Goal: Task Accomplishment & Management: Use online tool/utility

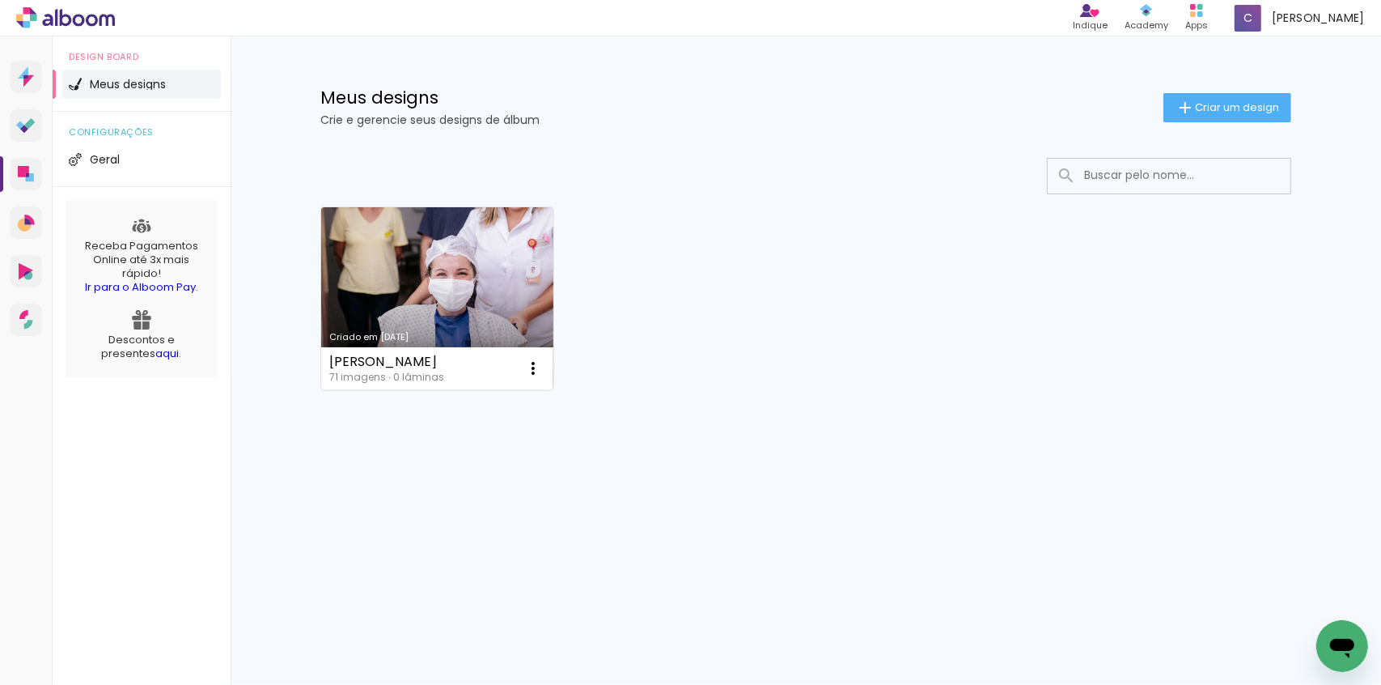
click at [411, 260] on link "Criado em [DATE]" at bounding box center [437, 298] width 232 height 183
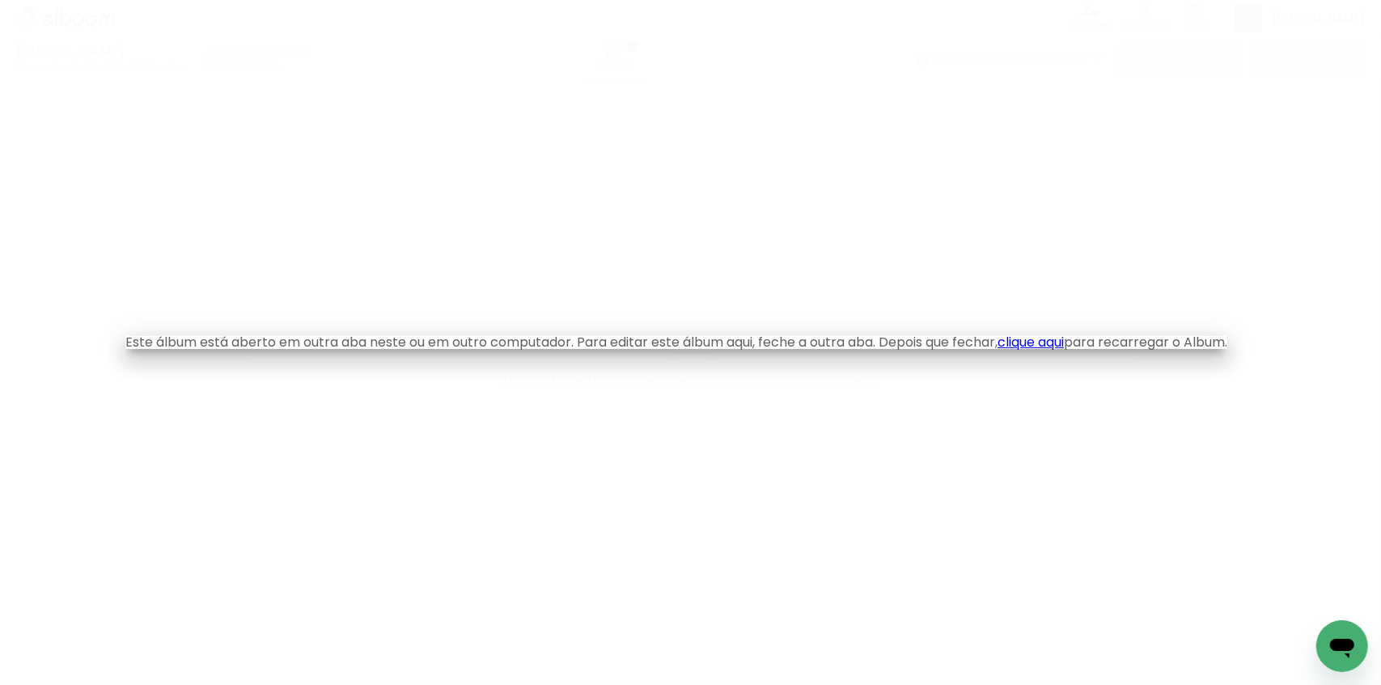
click at [283, 166] on iron-overlay-backdrop at bounding box center [690, 342] width 1381 height 685
click at [1044, 346] on link "clique aqui" at bounding box center [1031, 342] width 66 height 19
